Goal: Check status: Check status

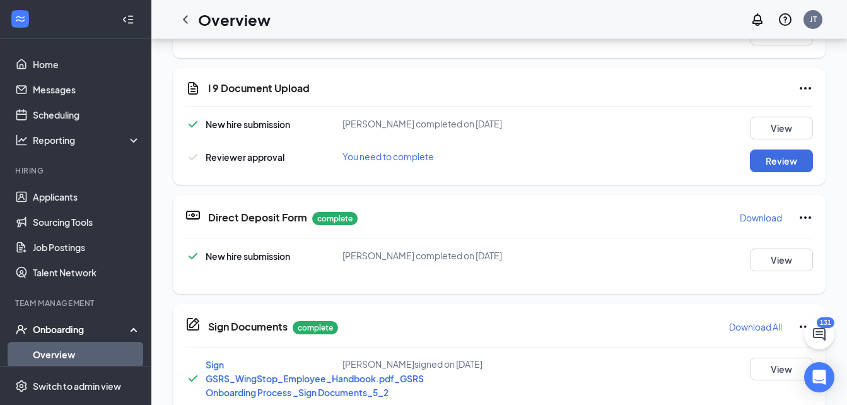
scroll to position [174, 0]
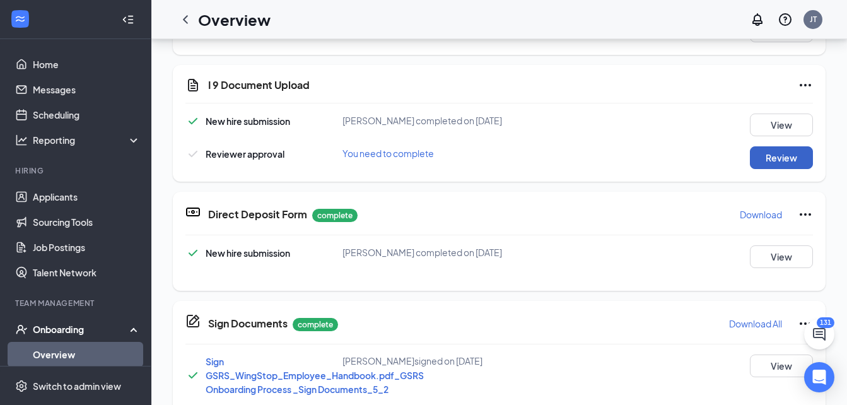
click at [773, 167] on button "Review" at bounding box center [781, 157] width 63 height 23
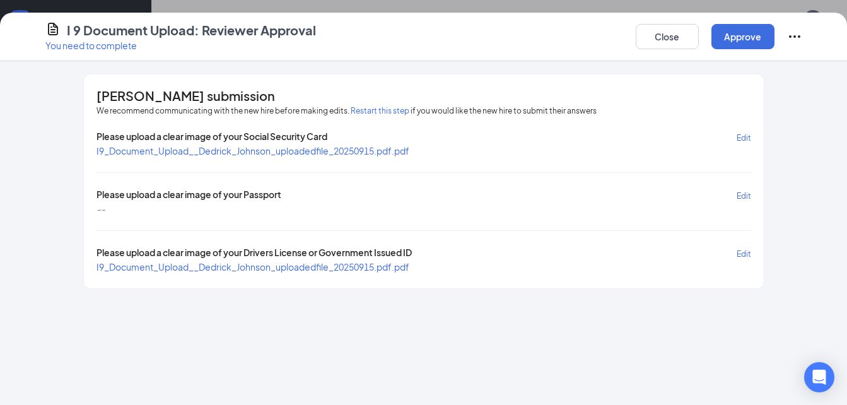
click at [220, 167] on div "Please upload a clear image of your Social Security Card Edit I9_Document_Uploa…" at bounding box center [424, 201] width 655 height 143
click at [126, 155] on span "I9_Document_Upload__Dedrick_Johnson_uploadedfile_20250915.pdf.pdf" at bounding box center [253, 150] width 313 height 11
click at [113, 268] on span "I9_Document_Upload__Dedrick_Johnson_uploadedfile_20250915.pdf.pdf" at bounding box center [253, 266] width 313 height 11
click at [734, 32] on button "Approve" at bounding box center [743, 36] width 63 height 25
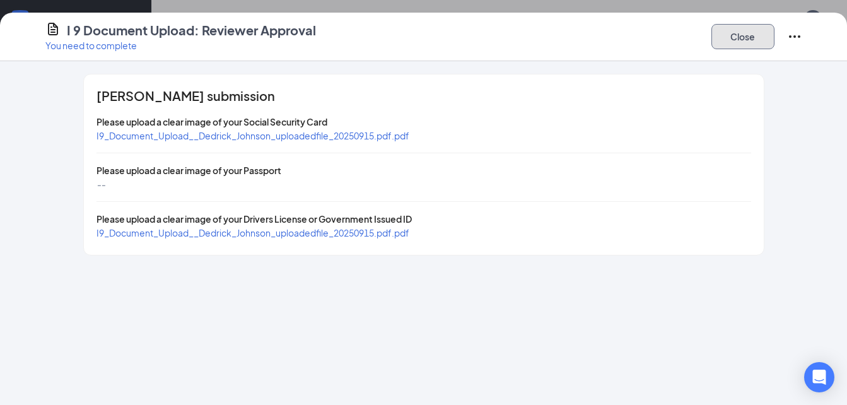
click at [751, 37] on button "Close" at bounding box center [743, 36] width 63 height 25
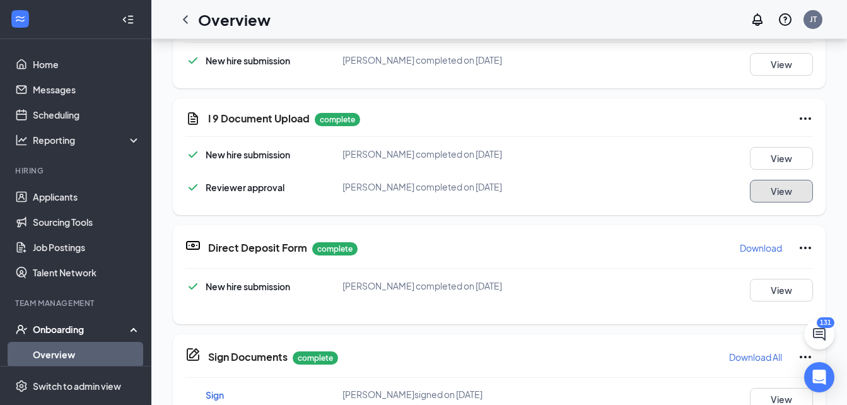
scroll to position [326, 0]
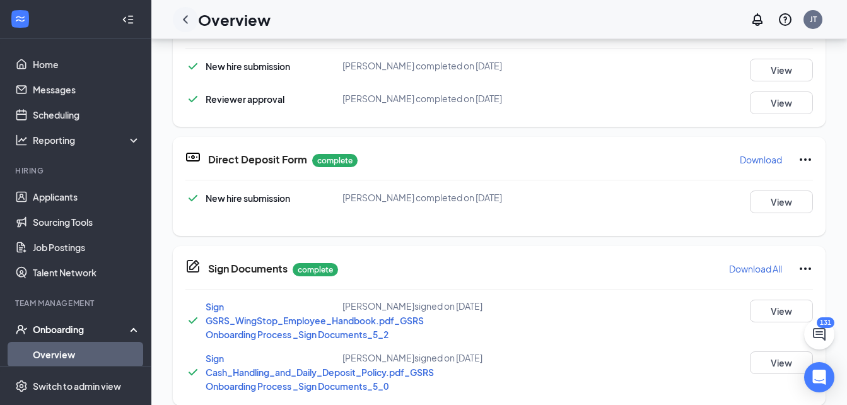
click at [186, 19] on icon "ChevronLeft" at bounding box center [185, 19] width 15 height 15
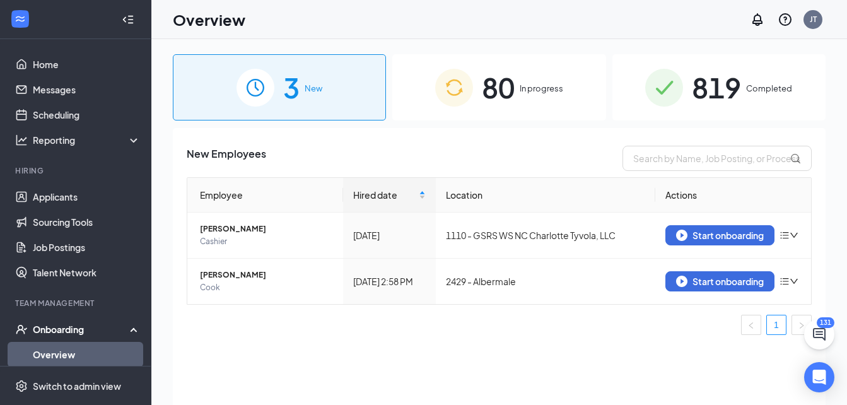
click at [474, 104] on div "80 In progress" at bounding box center [498, 87] width 213 height 66
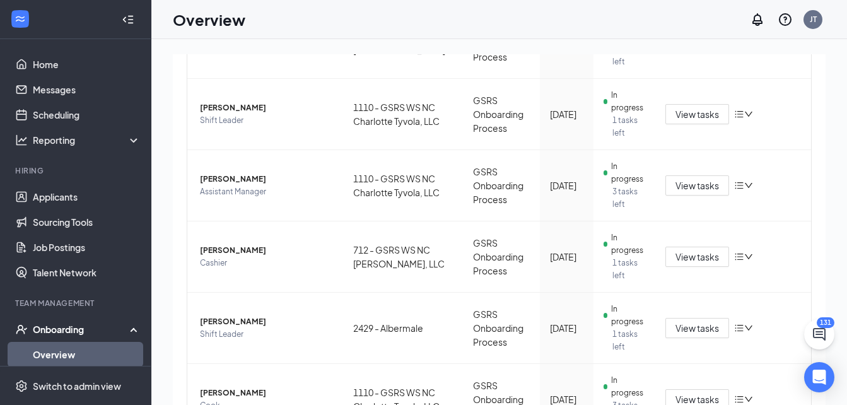
scroll to position [452, 0]
